Goal: Transaction & Acquisition: Purchase product/service

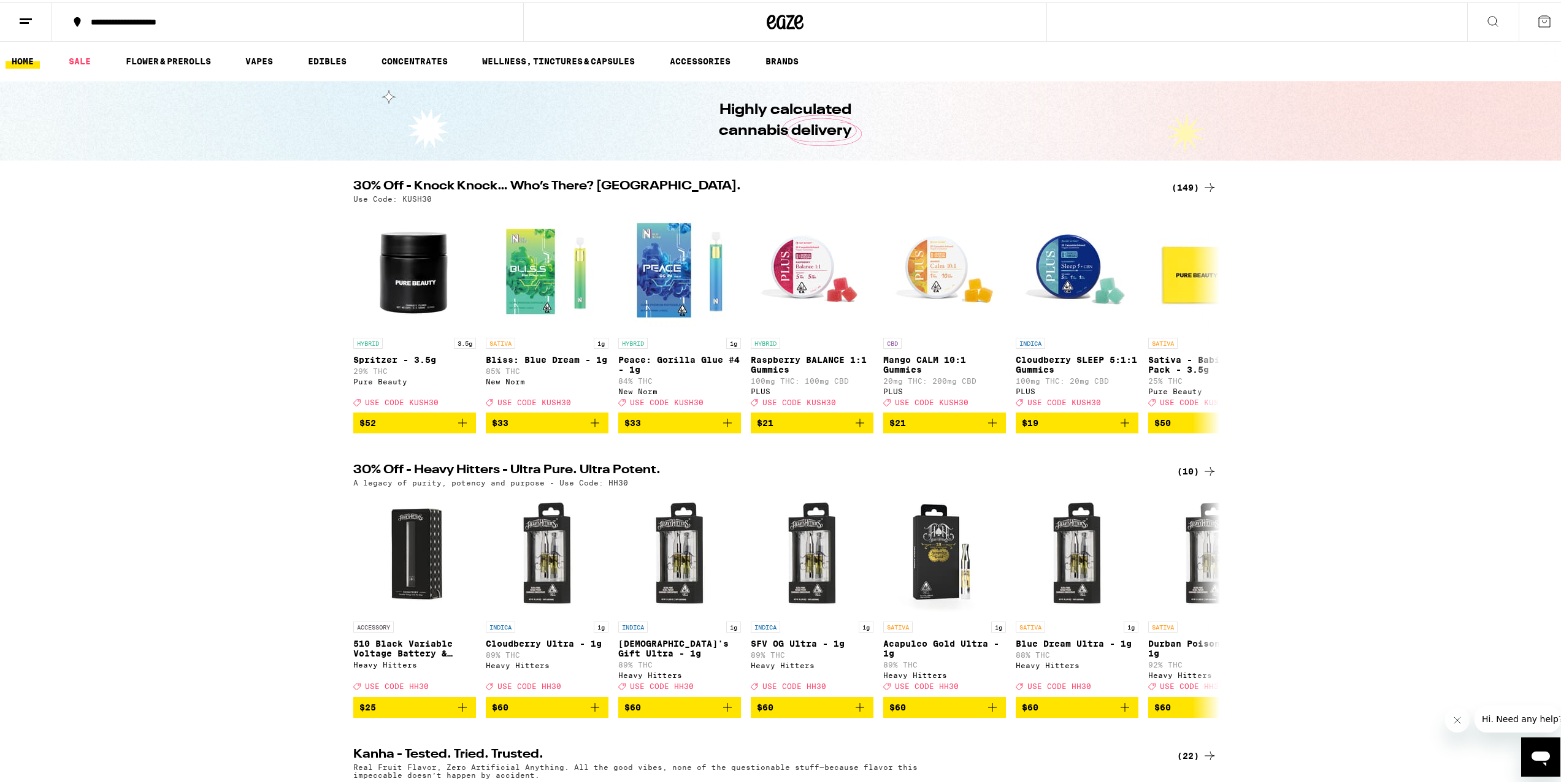
click at [1468, 24] on button at bounding box center [1492, 20] width 51 height 39
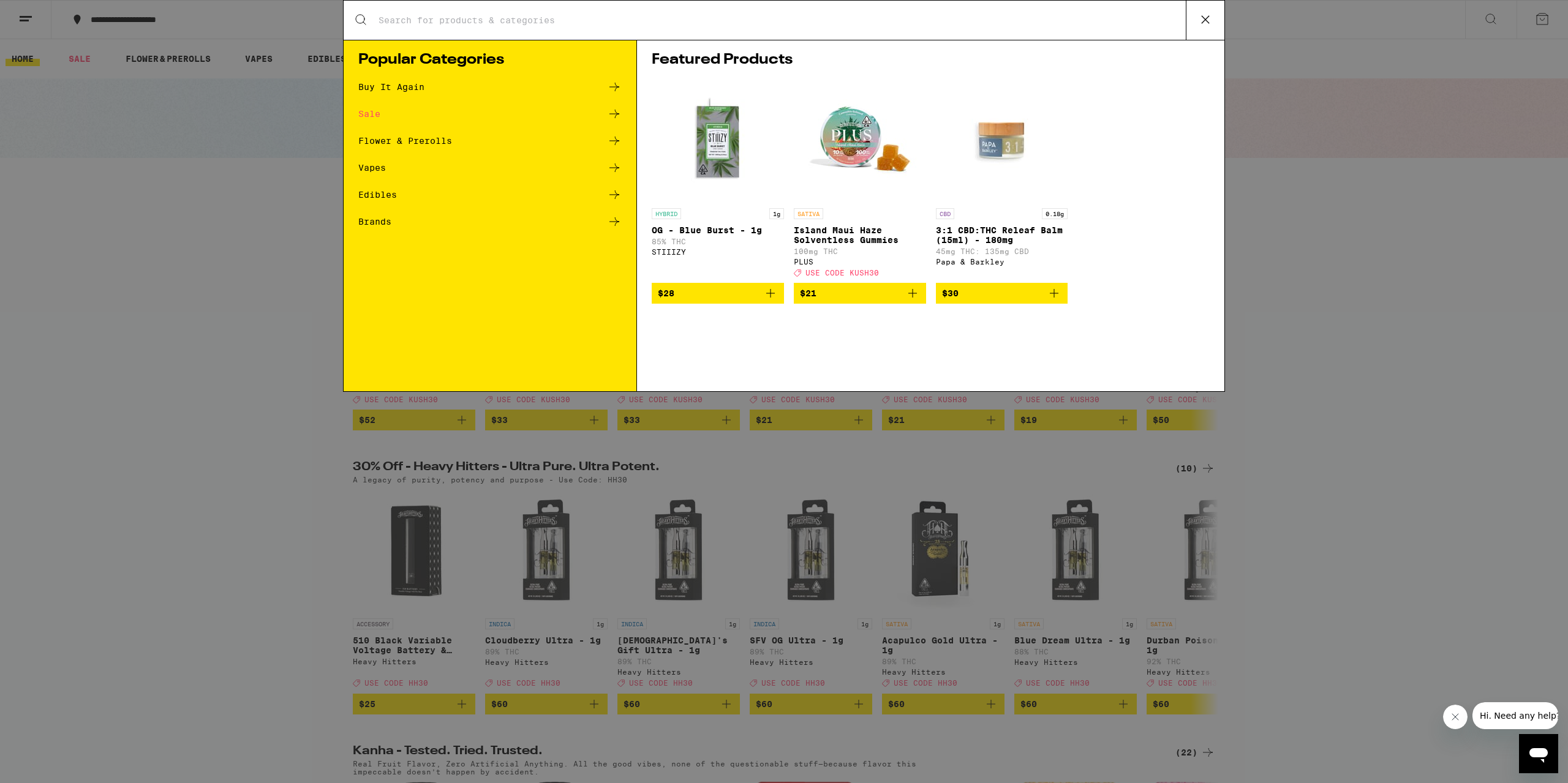
click at [752, 28] on div "Search for Products" at bounding box center [784, 20] width 881 height 39
click at [731, 16] on input "Search for Products" at bounding box center [781, 19] width 808 height 11
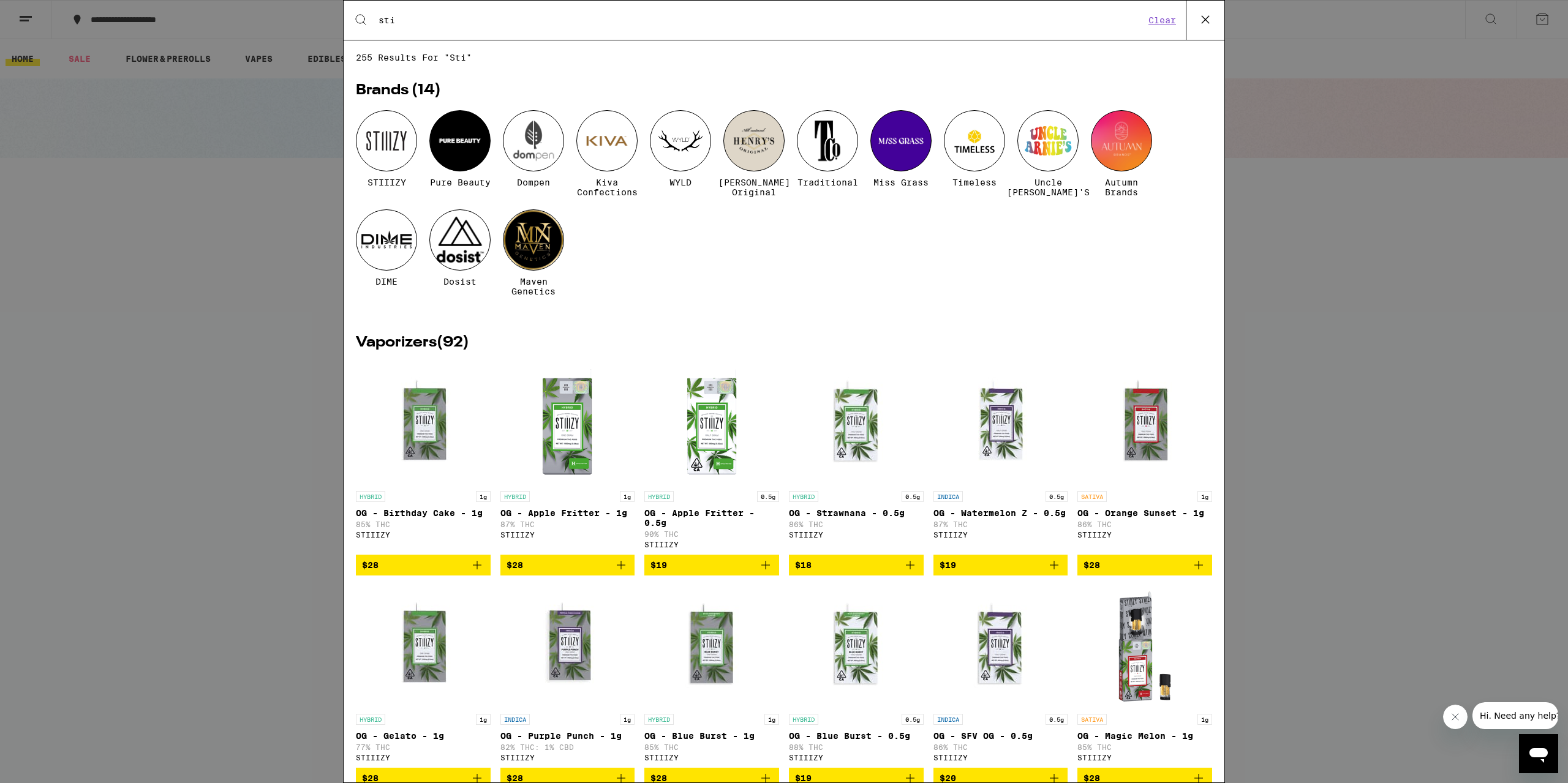
type input "sti"
click at [381, 142] on div at bounding box center [386, 140] width 61 height 61
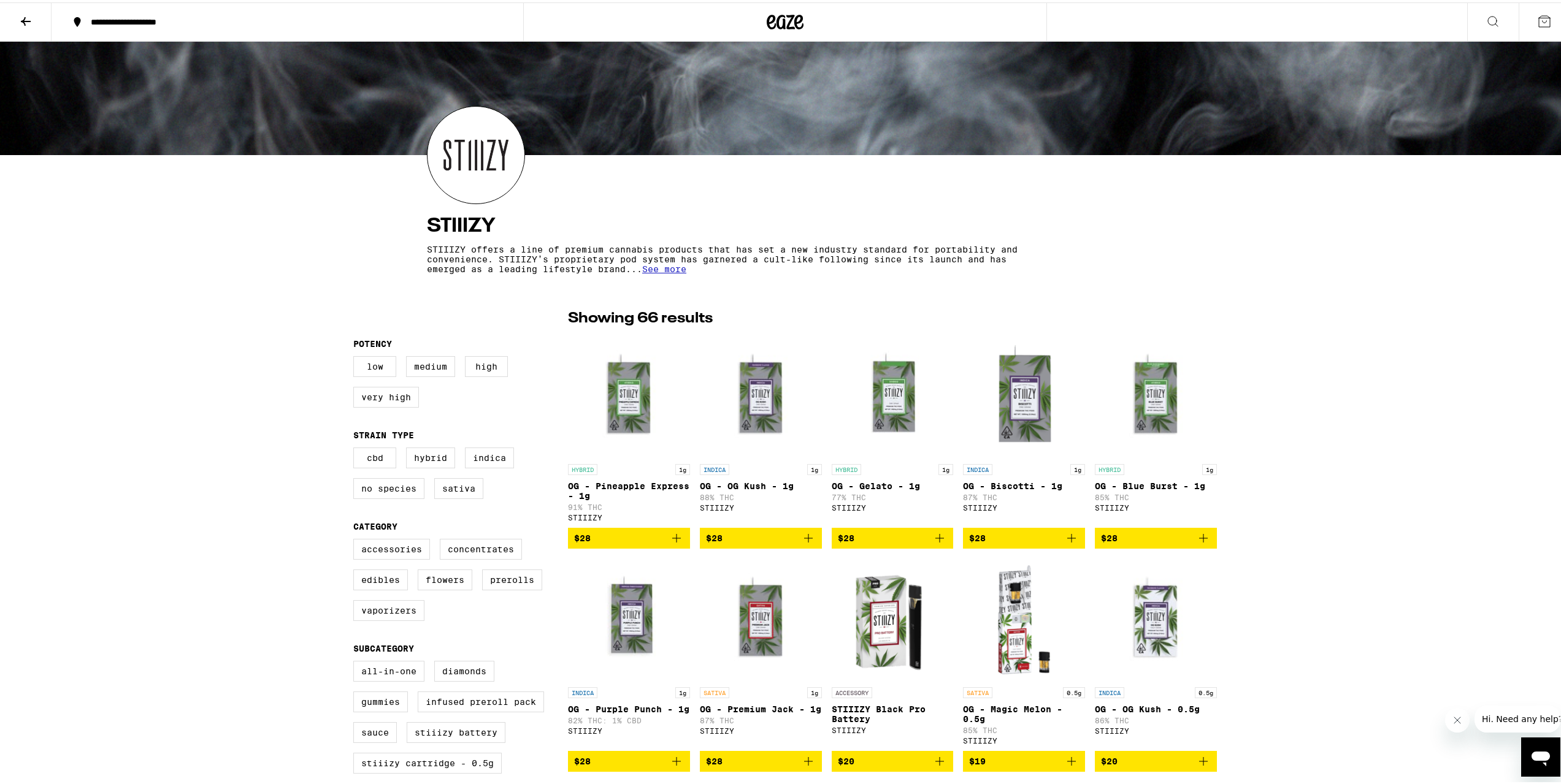
scroll to position [61, 0]
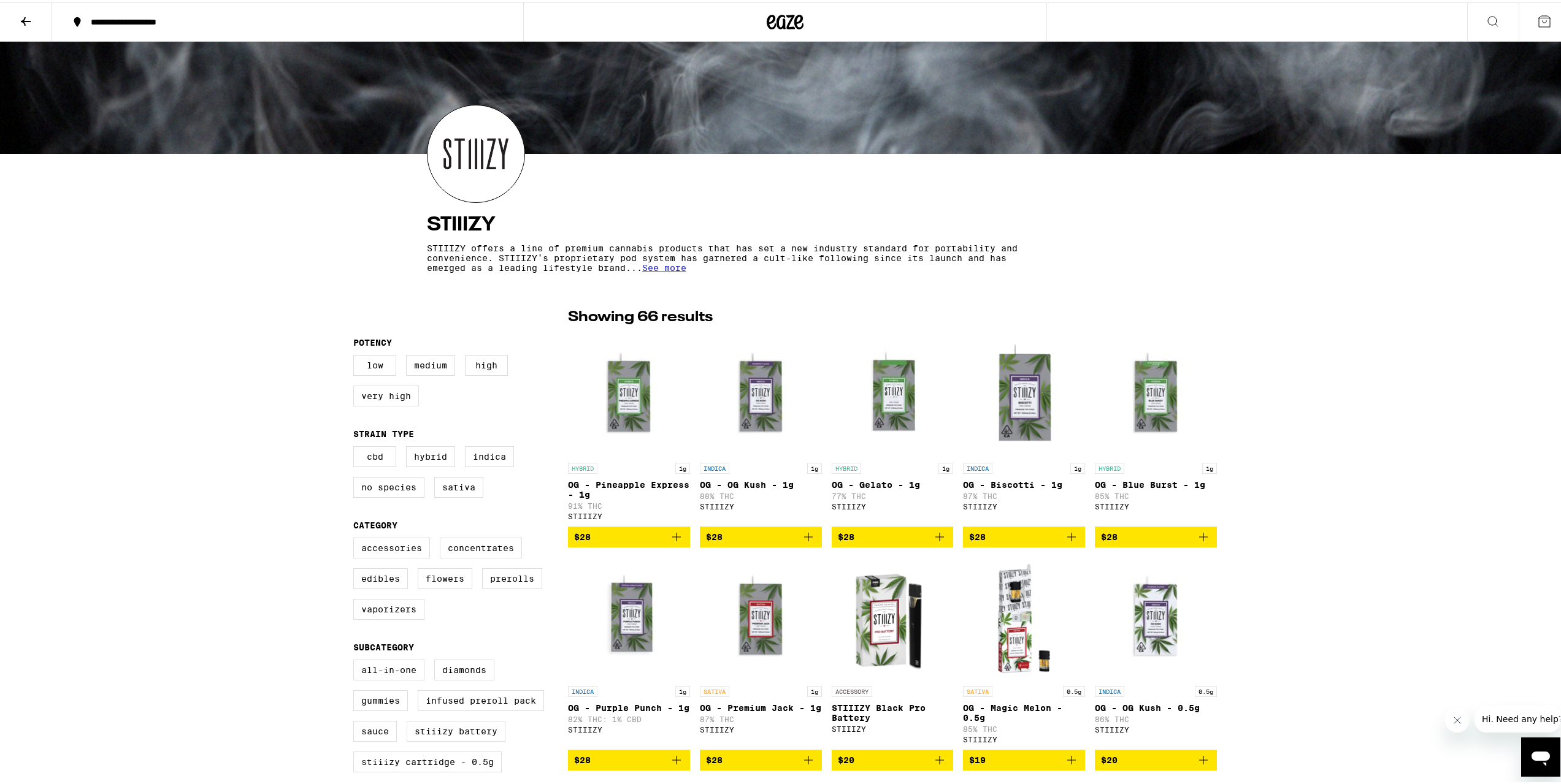
click at [673, 542] on icon "Add to bag" at bounding box center [676, 534] width 14 height 14
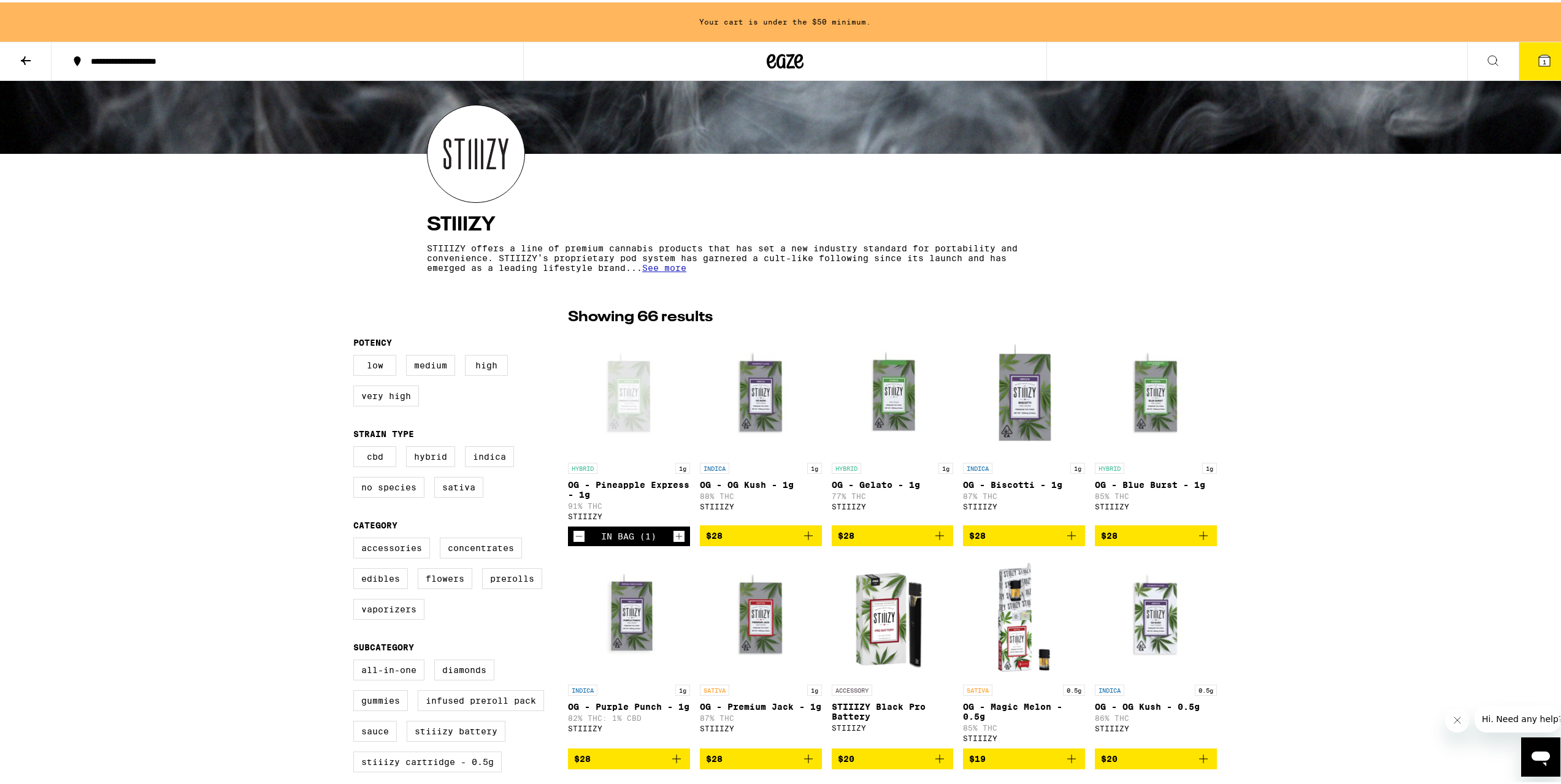
click at [812, 542] on button "$28" at bounding box center [761, 533] width 122 height 21
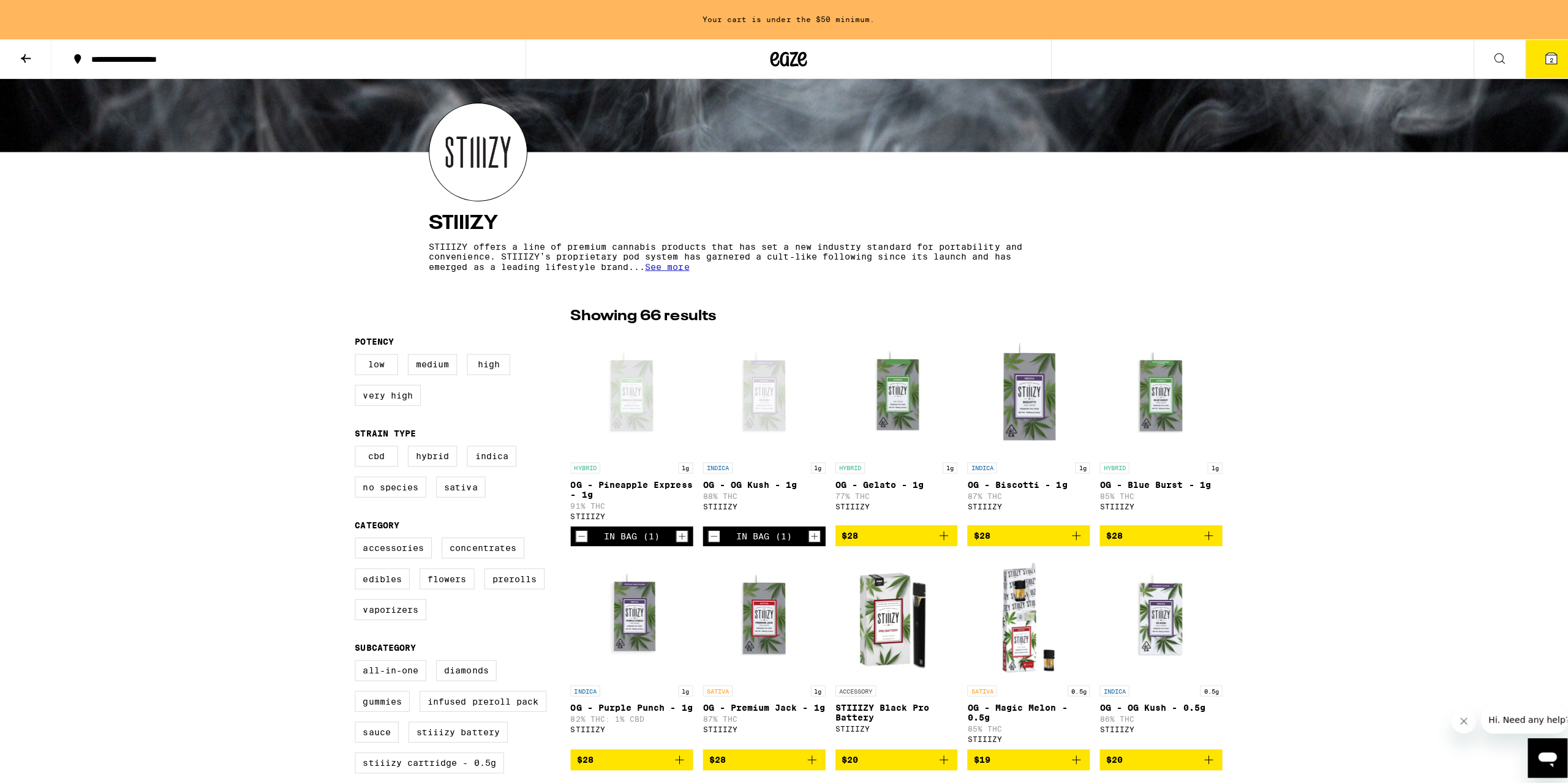
scroll to position [61, 0]
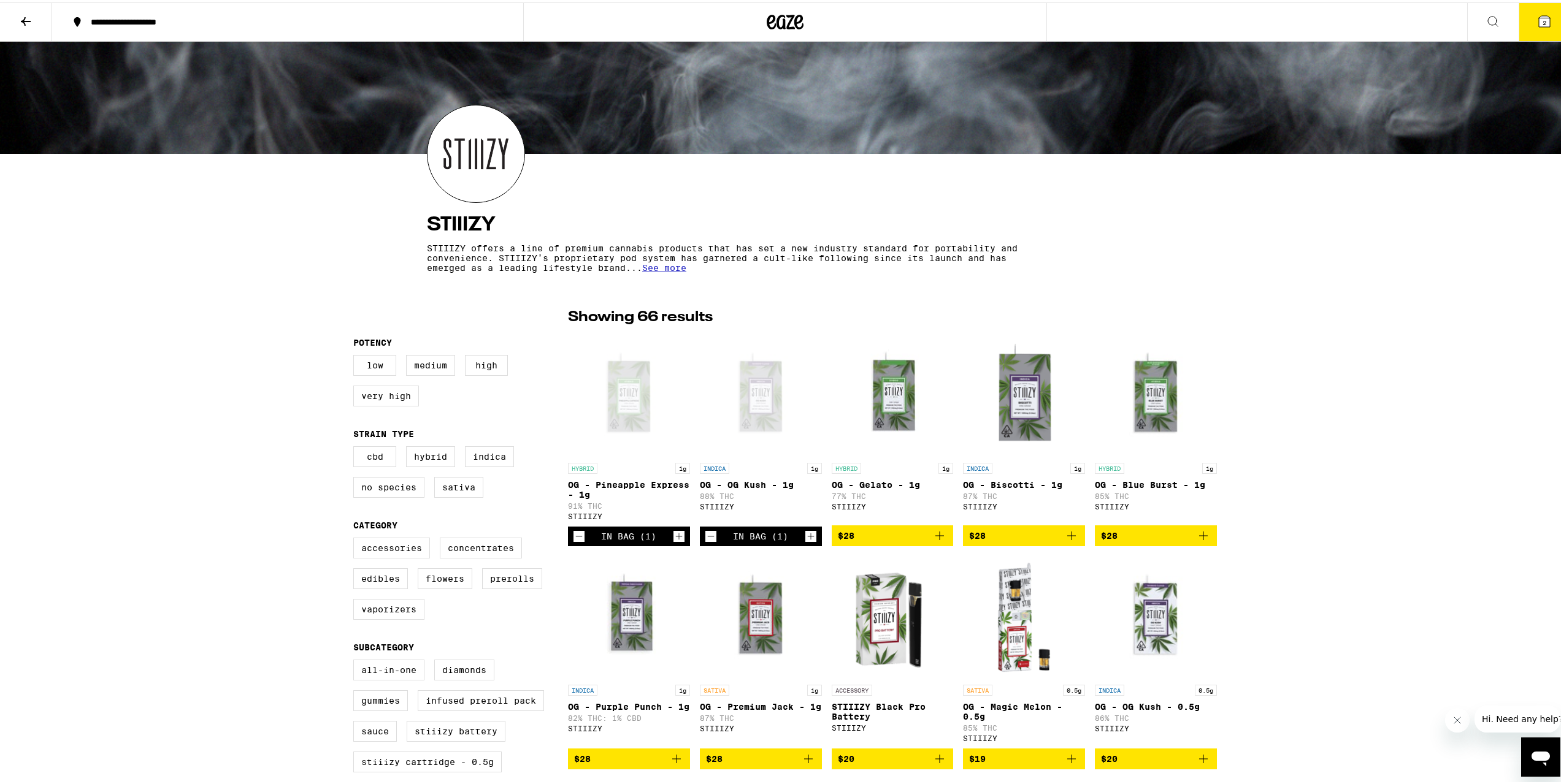
click at [1543, 17] on span "2" at bounding box center [1544, 20] width 4 height 7
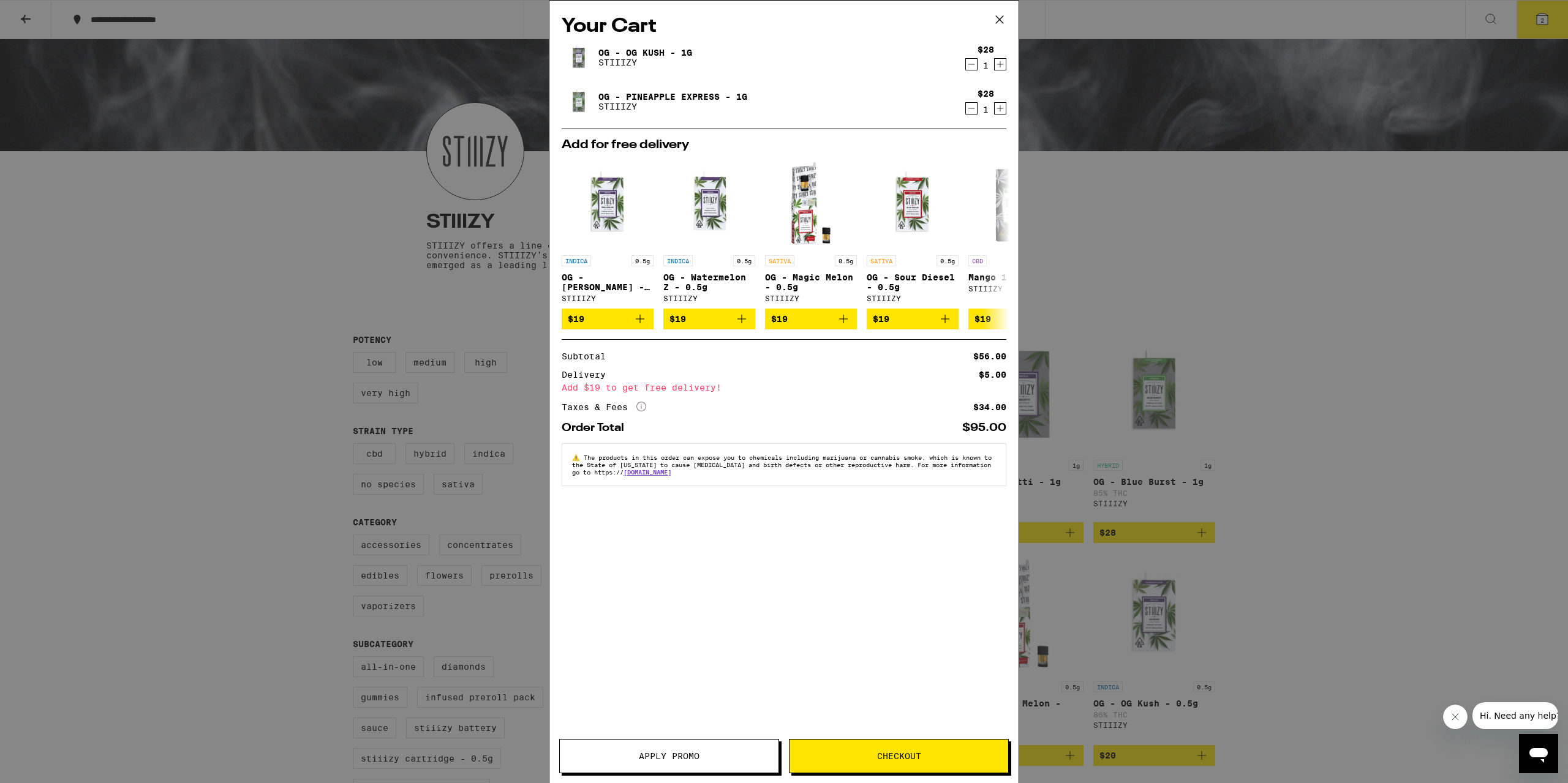
click at [843, 755] on span "Checkout" at bounding box center [899, 756] width 218 height 9
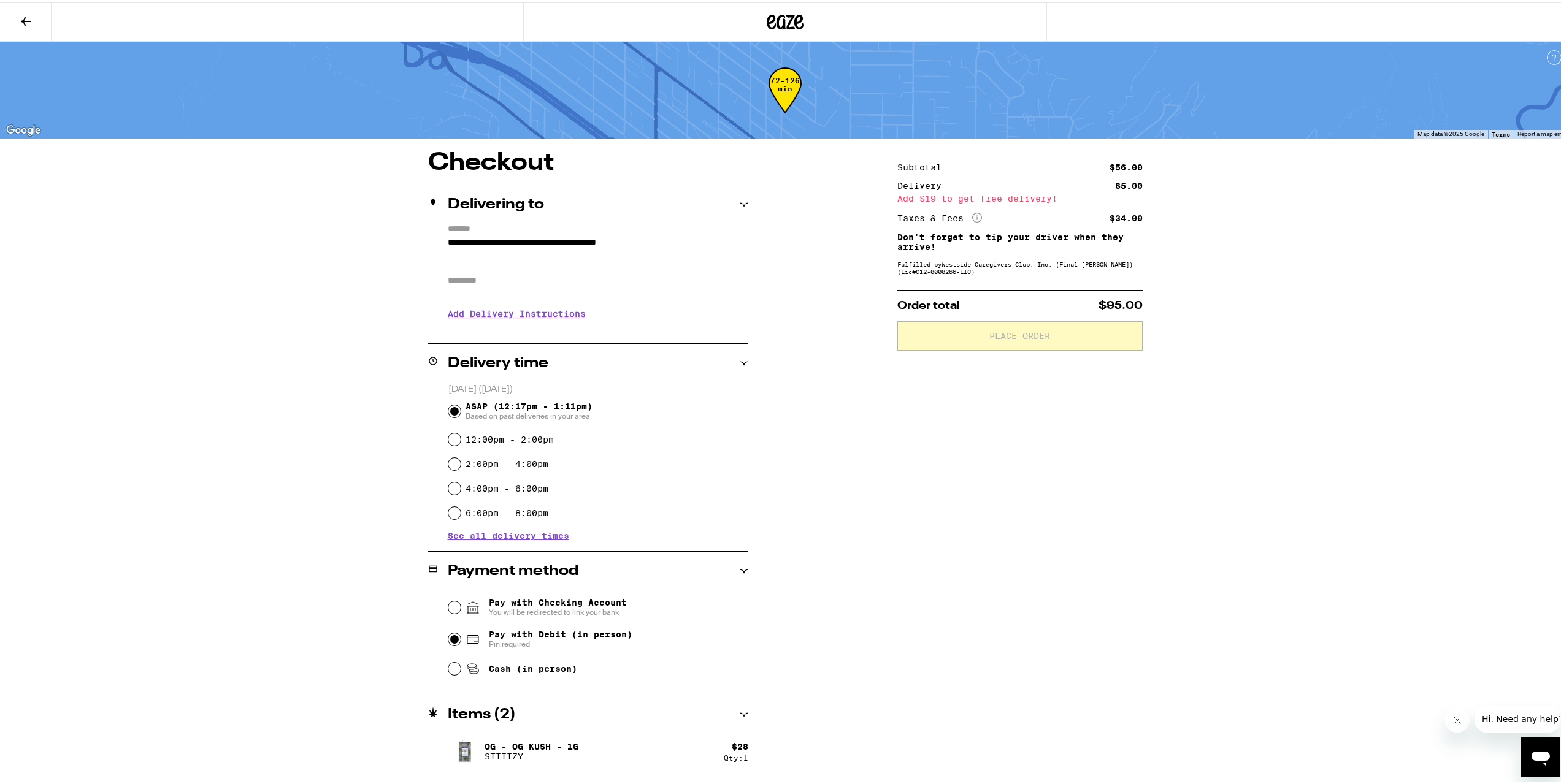
click at [448, 637] on input "Pay with Debit (in person) Pin required" at bounding box center [454, 637] width 12 height 12
radio input "true"
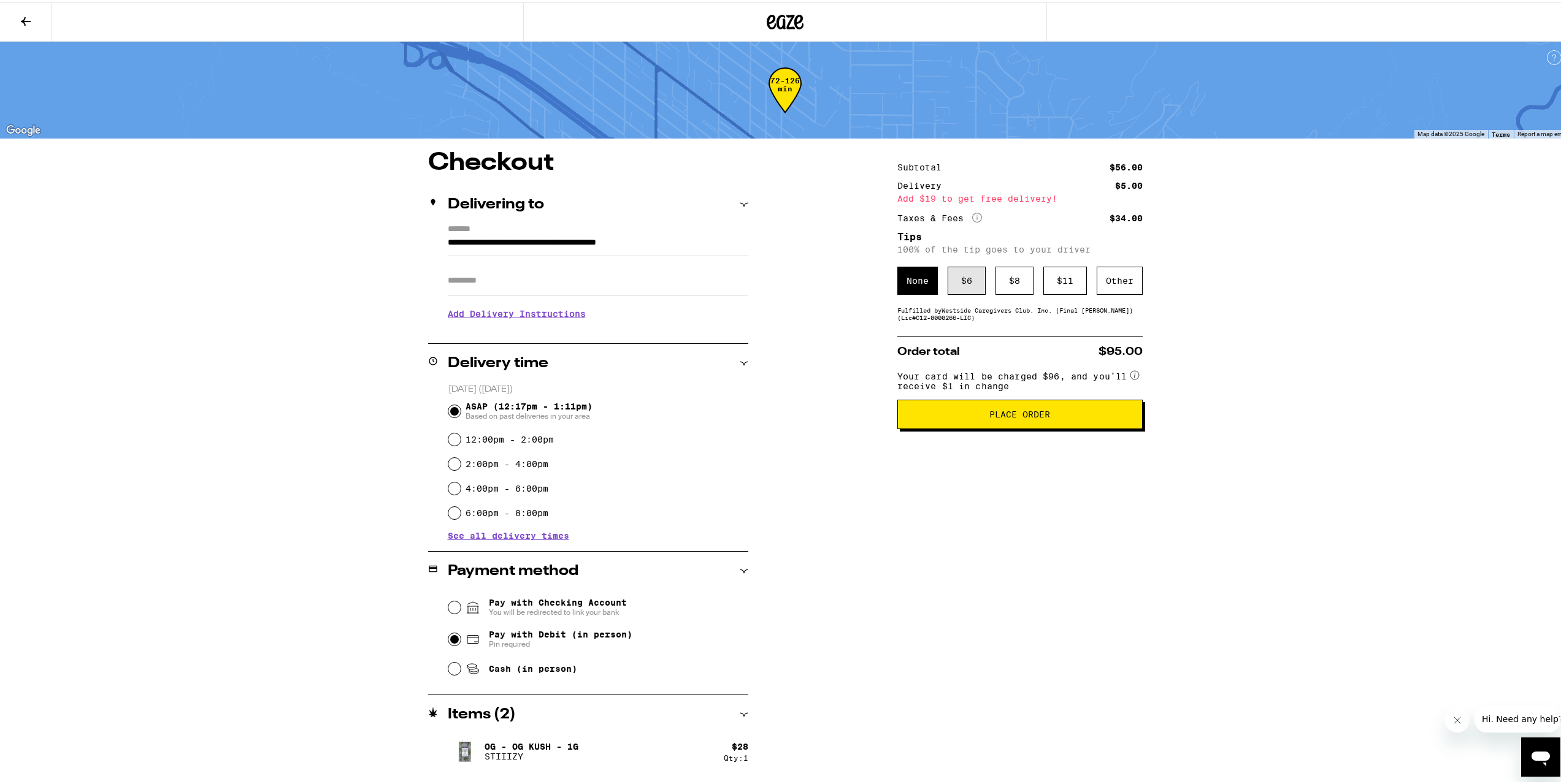
click at [955, 288] on div "$ 6" at bounding box center [966, 278] width 38 height 28
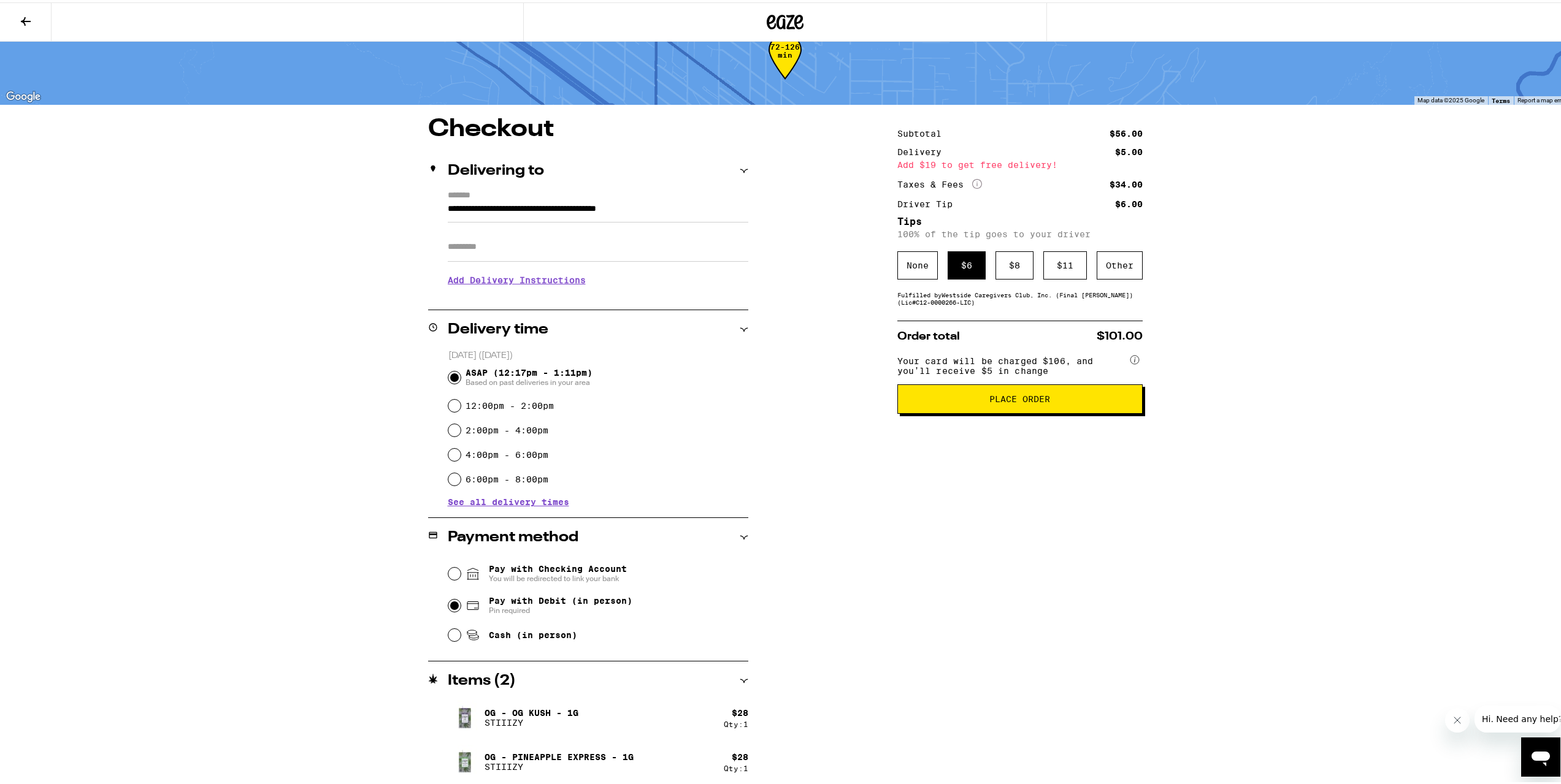
scroll to position [37, 0]
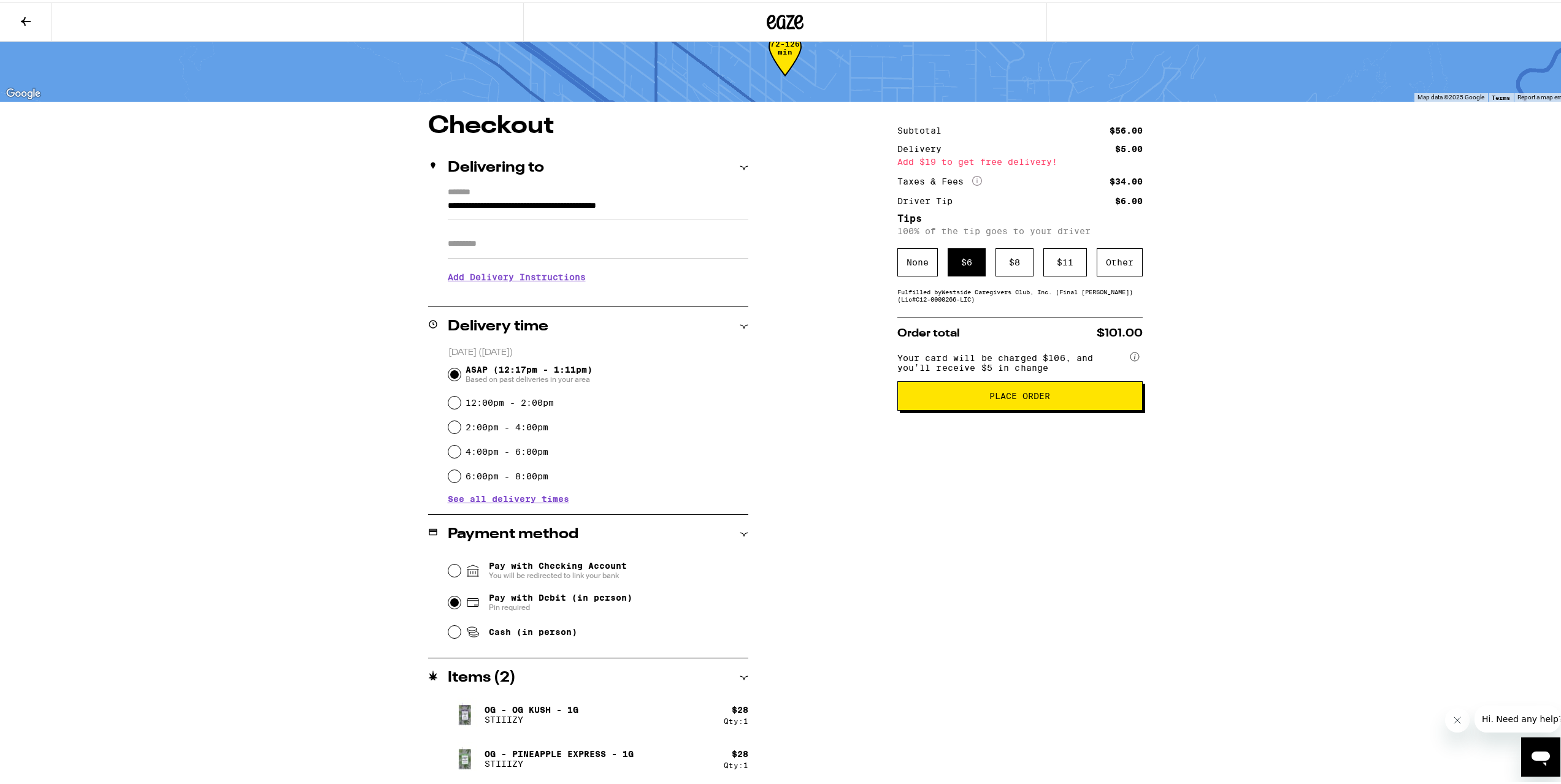
click at [932, 398] on span "Place Order" at bounding box center [1020, 394] width 224 height 9
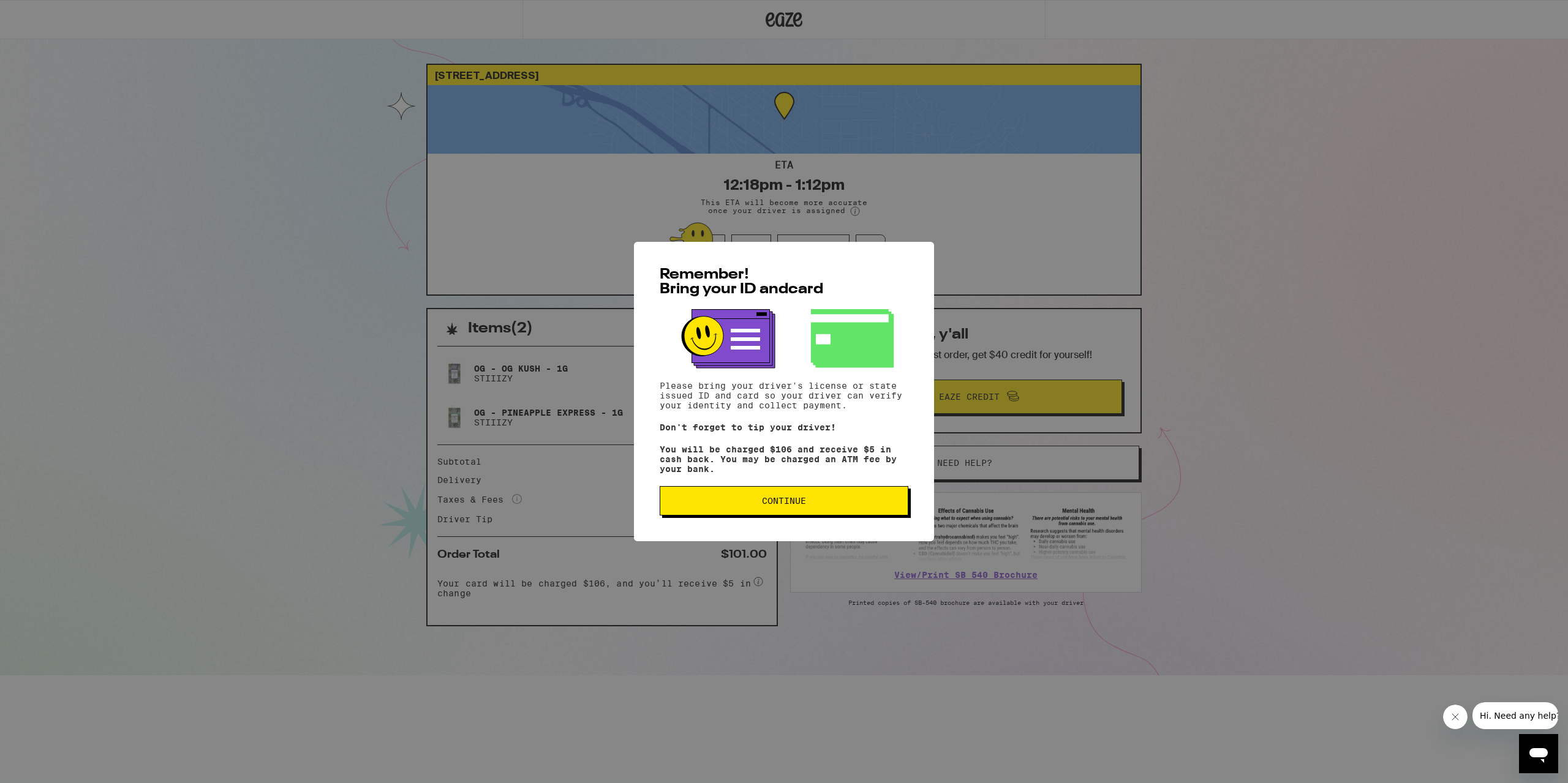
click at [855, 502] on span "Continue" at bounding box center [784, 501] width 228 height 9
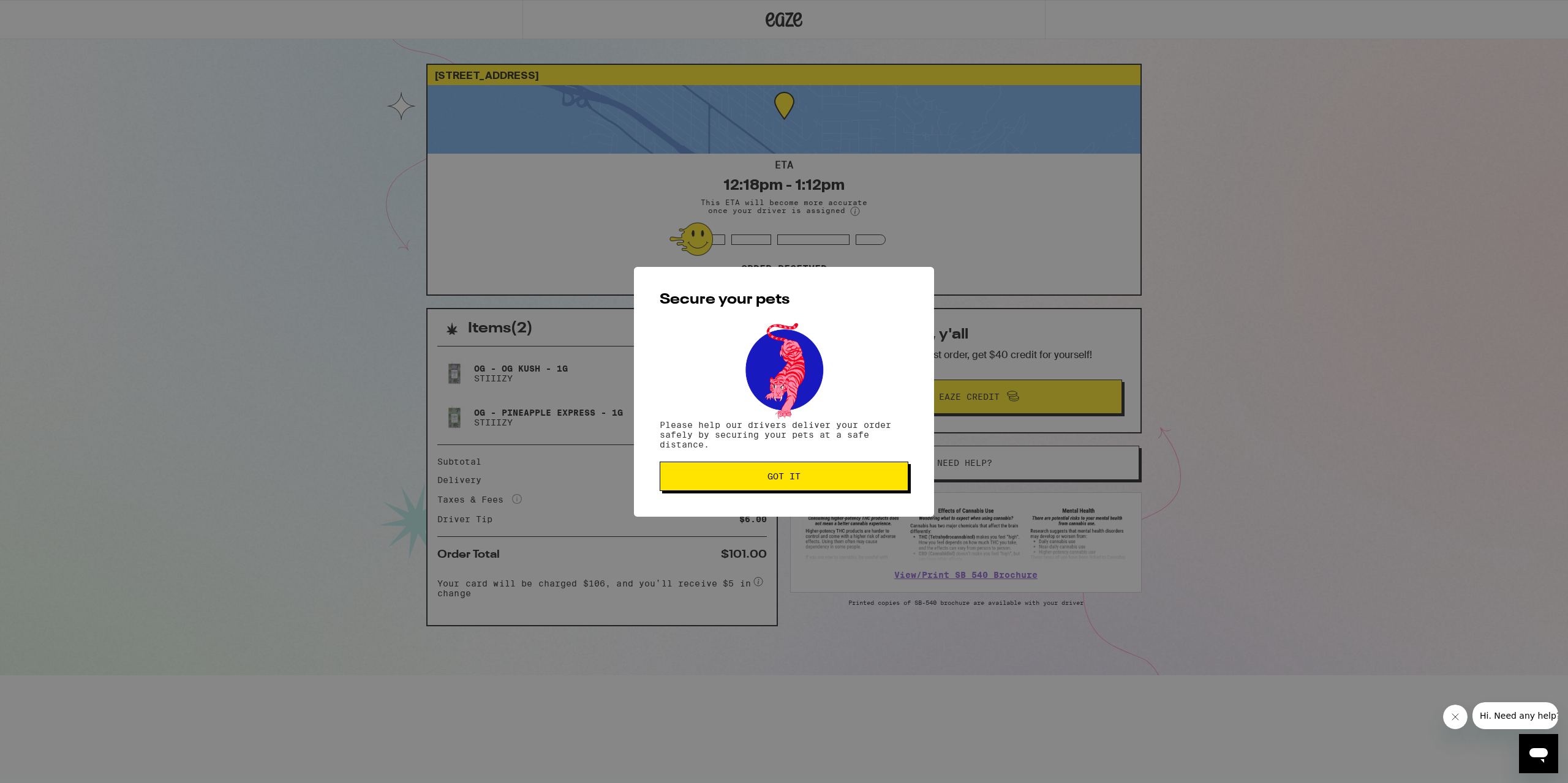
click at [842, 487] on button "Got it" at bounding box center [783, 476] width 249 height 30
